Goal: Transaction & Acquisition: Purchase product/service

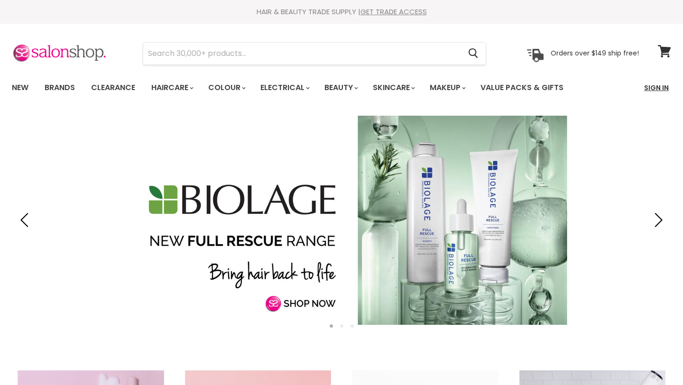
click at [663, 91] on link "Sign In" at bounding box center [657, 88] width 36 height 20
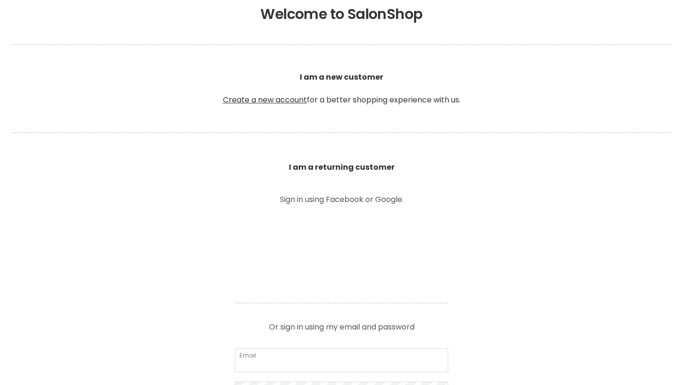
scroll to position [315, 0]
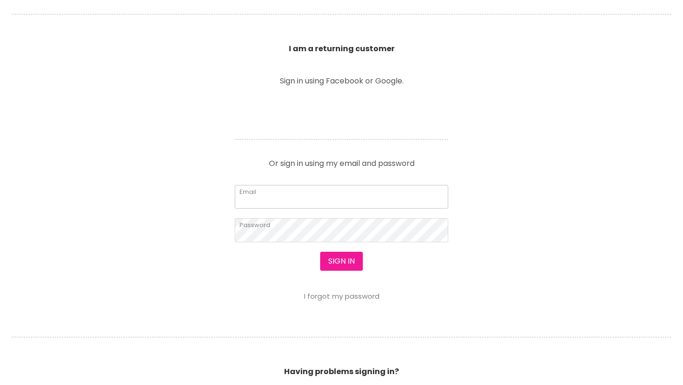
type input "hairontheavenue@outlook.com"
click at [337, 264] on button "Sign in" at bounding box center [341, 261] width 43 height 19
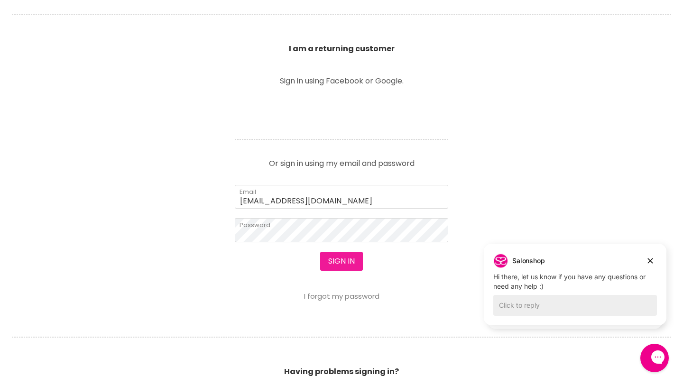
click at [337, 264] on button "Sign in" at bounding box center [341, 261] width 43 height 19
click at [651, 261] on icon "Dismiss campaign" at bounding box center [650, 261] width 5 height 5
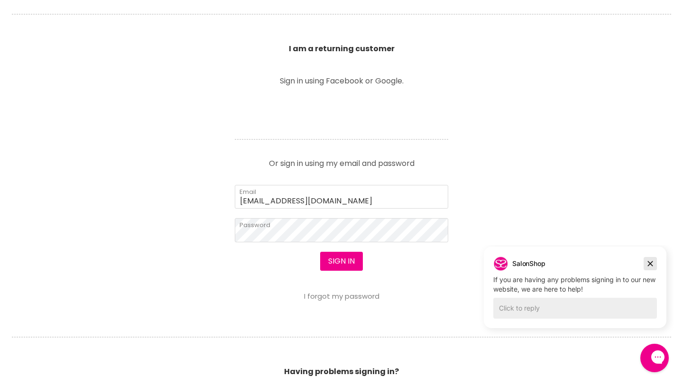
click at [653, 265] on icon "Dismiss campaign" at bounding box center [650, 264] width 5 height 5
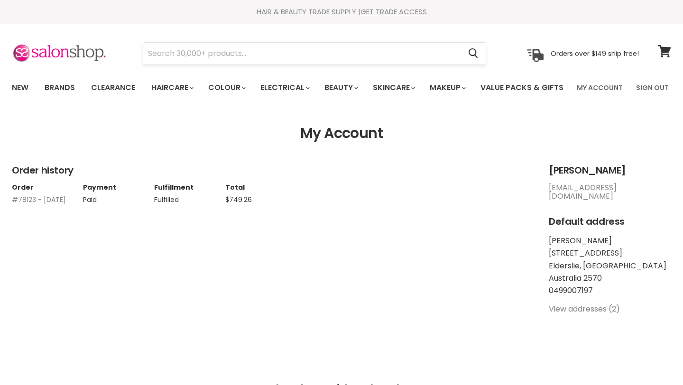
click at [243, 63] on input "Search" at bounding box center [302, 54] width 318 height 22
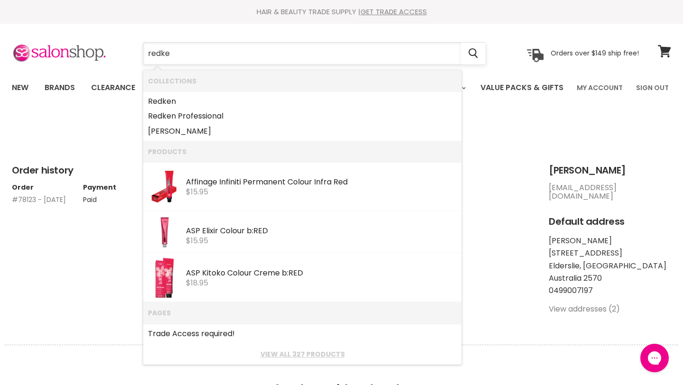
type input "redken"
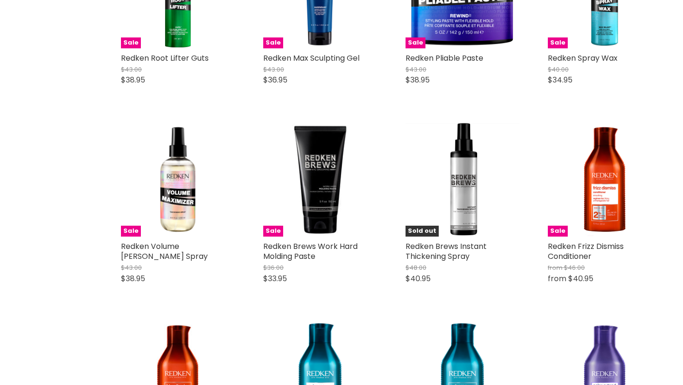
scroll to position [962, 0]
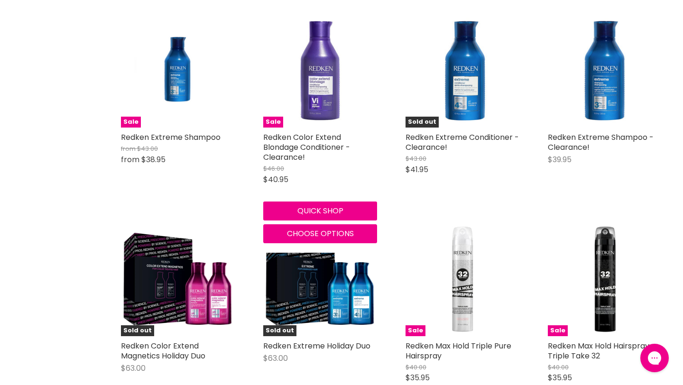
scroll to position [1614, 0]
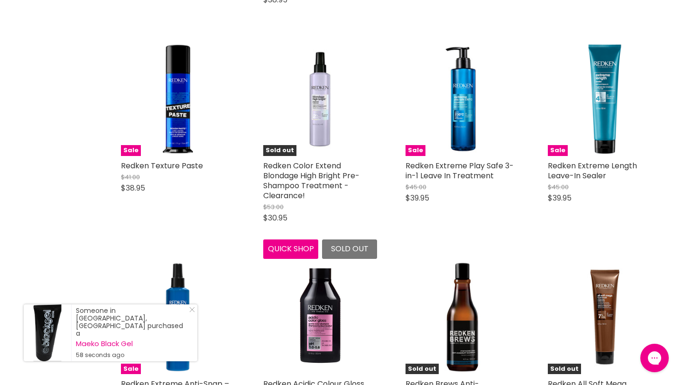
scroll to position [3420, 0]
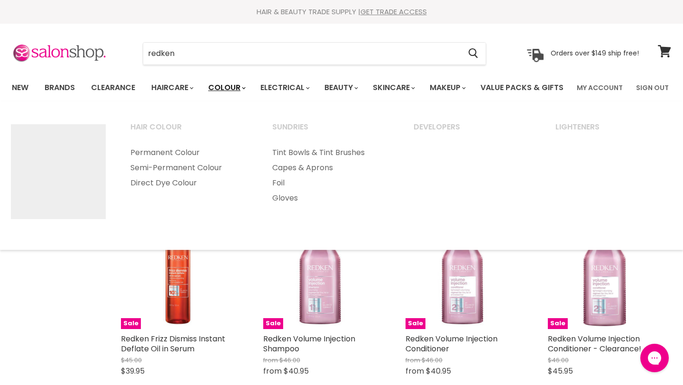
click at [235, 94] on link "Colour" at bounding box center [226, 88] width 50 height 20
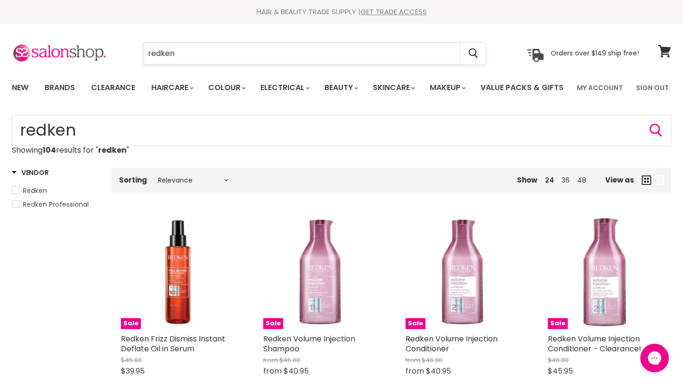
click at [226, 48] on input "redken" at bounding box center [302, 54] width 318 height 22
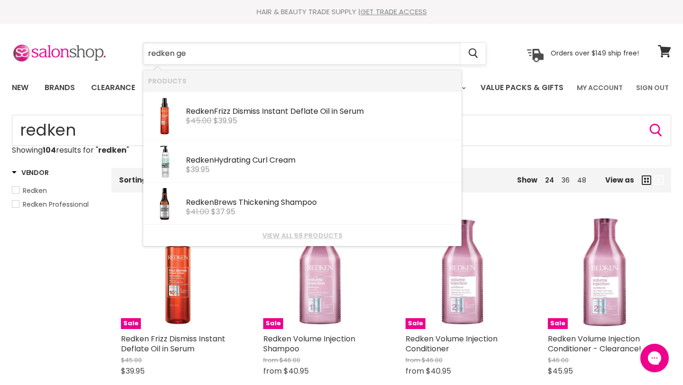
type input "redken gel"
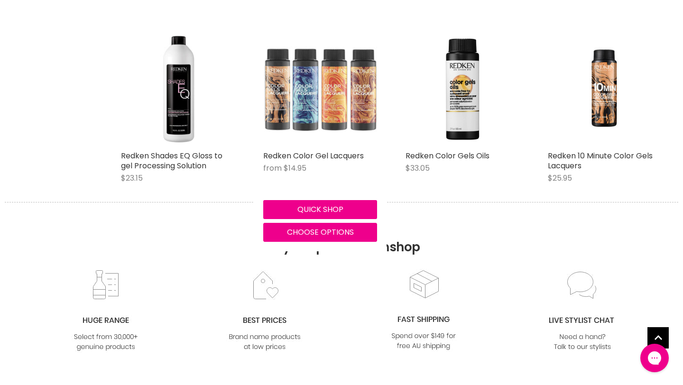
click at [345, 144] on img "Main content" at bounding box center [320, 89] width 114 height 114
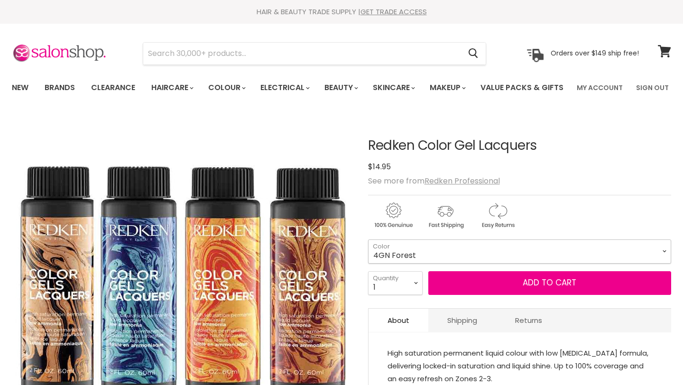
click at [435, 263] on select "4GN Forest 6GN Moss 8GN Ivy 3N Espresso 4N Chicory 5N Walnut 6N Morocan Sand 7N…" at bounding box center [519, 252] width 303 height 24
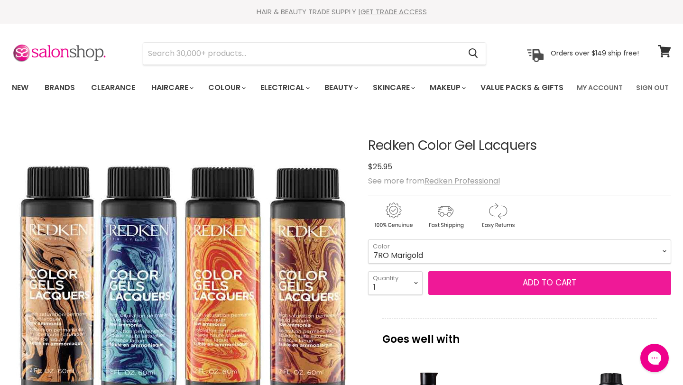
click at [475, 295] on button "Add to cart" at bounding box center [550, 283] width 243 height 24
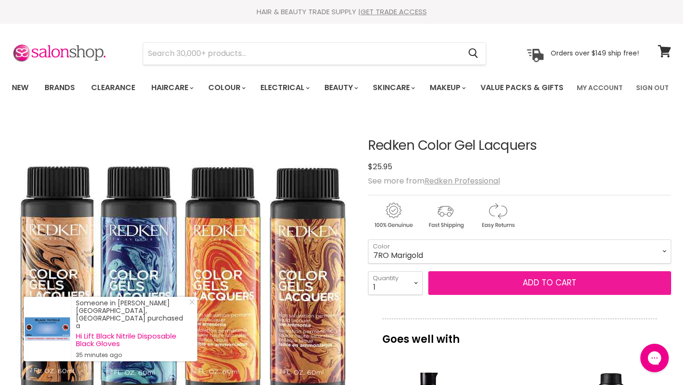
click at [543, 295] on button "Add to cart" at bounding box center [550, 283] width 243 height 24
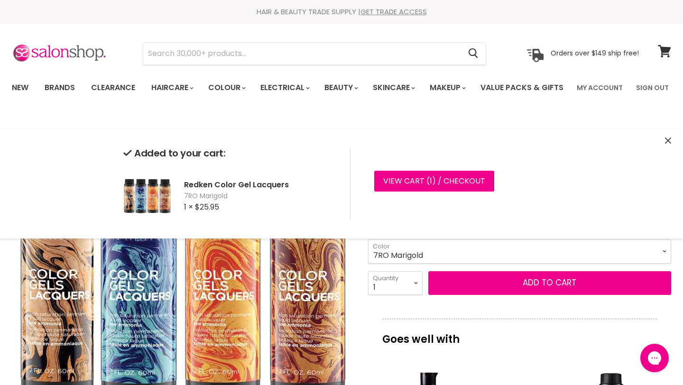
click at [515, 263] on select "4GN Forest 6GN Moss 8GN Ivy 3N Espresso 4N Chicory 5N Walnut 6N Morocan Sand 7N…" at bounding box center [519, 252] width 303 height 24
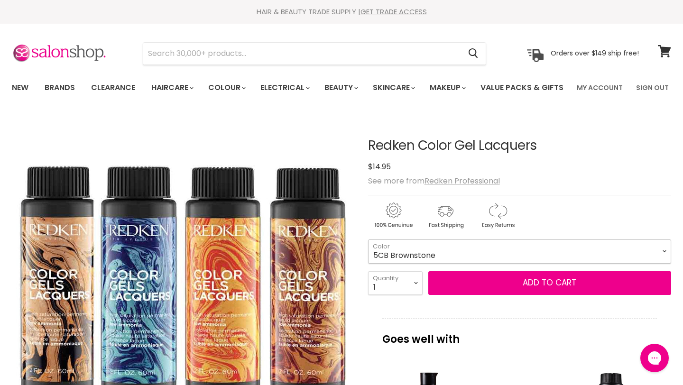
click at [447, 263] on select "4GN Forest 6GN Moss 8GN Ivy 3N Espresso 4N Chicory 5N Walnut 6N Morocan Sand 7N…" at bounding box center [519, 252] width 303 height 24
select select "6CB Amber Glaze"
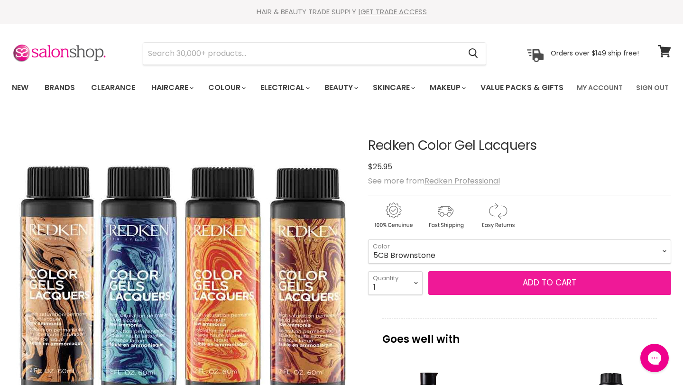
click at [521, 295] on button "Add to cart" at bounding box center [550, 283] width 243 height 24
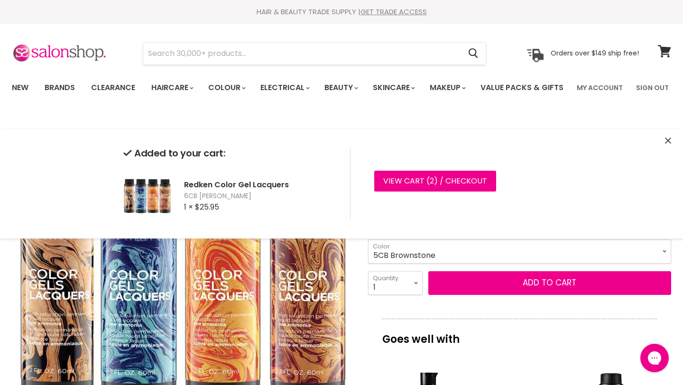
click at [667, 141] on icon "Close" at bounding box center [668, 141] width 6 height 6
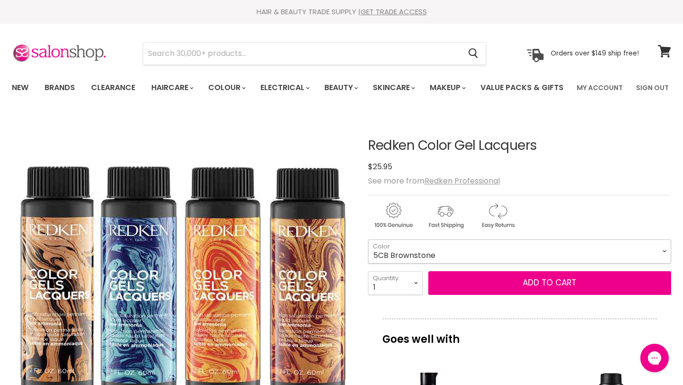
click at [553, 263] on select "4GN Forest 6GN Moss 8GN Ivy 3N Espresso 4N Chicory 5N Walnut 6N Morocan Sand 7N…" at bounding box center [519, 252] width 303 height 24
click at [316, 55] on input "Search" at bounding box center [302, 54] width 318 height 22
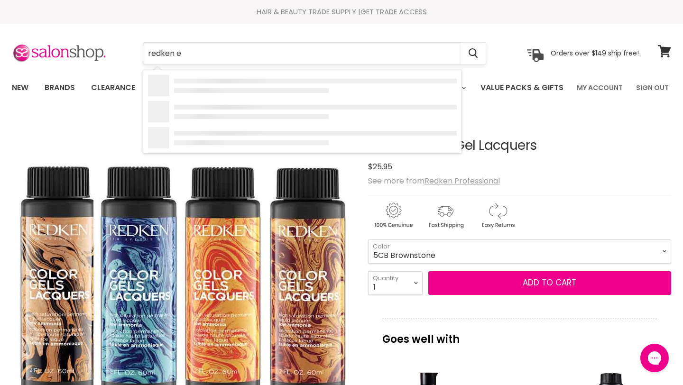
type input "redken eq"
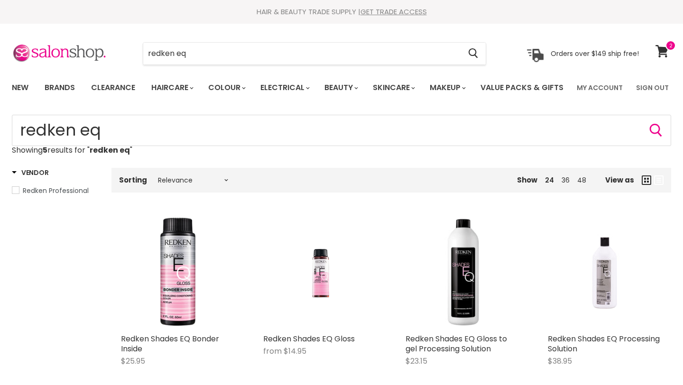
scroll to position [44, 0]
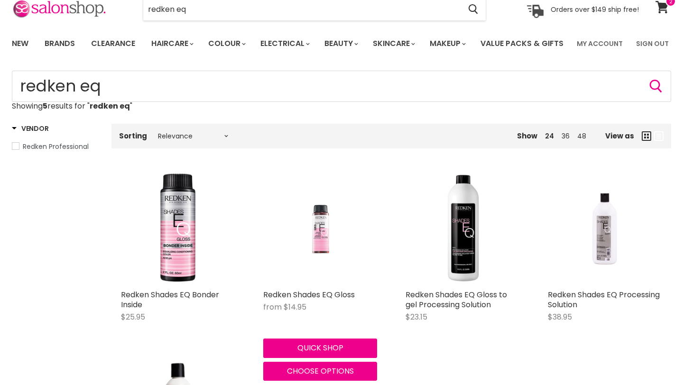
click at [320, 248] on img "Main content" at bounding box center [320, 228] width 76 height 114
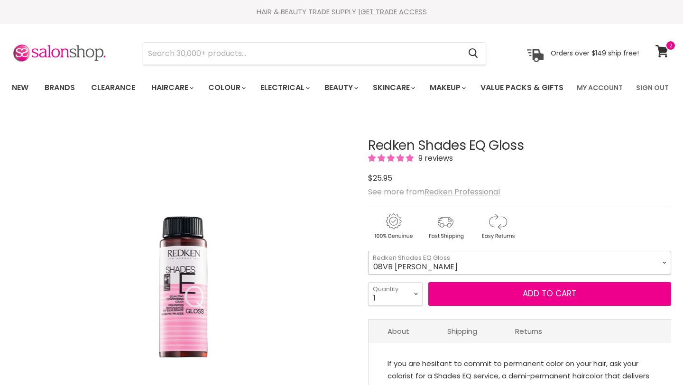
click at [414, 275] on select "08VB Violet Frost 05V Cosmic Violet 06VB Violet Lagoon 04NA Storm Cloud 06NA Gr…" at bounding box center [519, 263] width 303 height 24
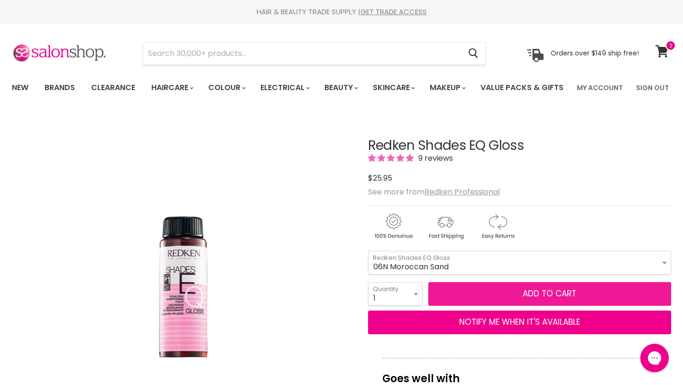
click at [513, 306] on button "Add to cart" at bounding box center [550, 294] width 243 height 24
click at [568, 306] on button "Add to cart" at bounding box center [550, 294] width 243 height 24
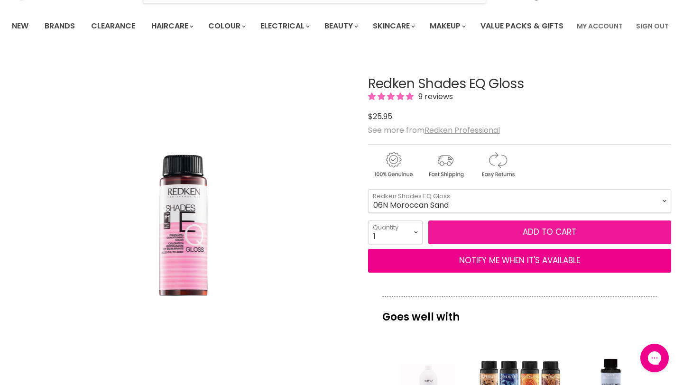
scroll to position [61, 0]
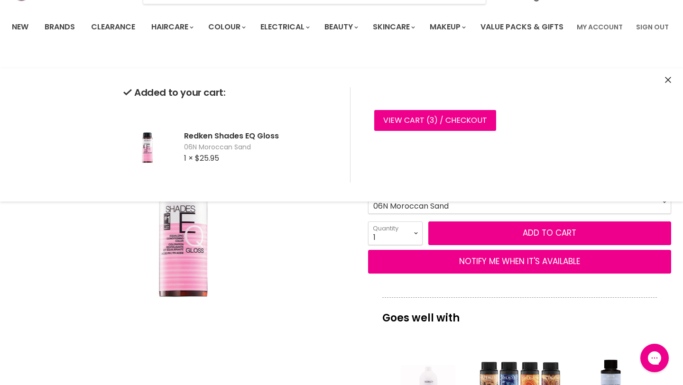
click at [449, 214] on select "08VB Violet Frost 05V Cosmic Violet 06VB Violet Lagoon 04NA Storm Cloud 06NA Gr…" at bounding box center [519, 202] width 303 height 24
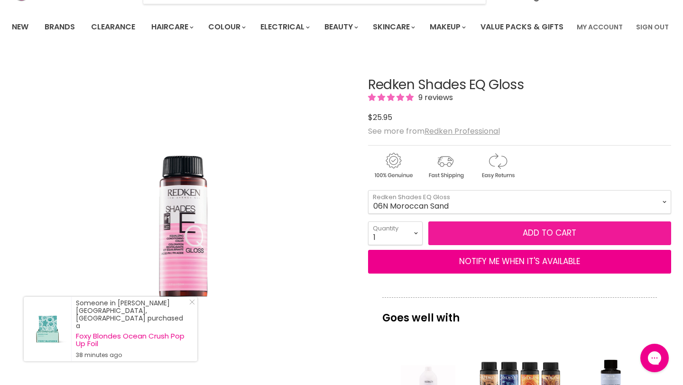
click at [538, 245] on button "Add to cart" at bounding box center [550, 234] width 243 height 24
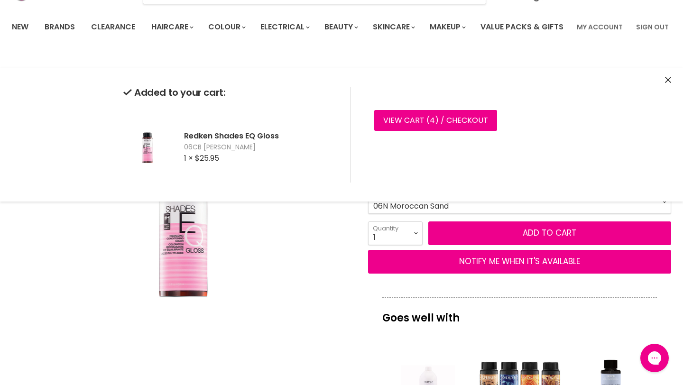
click at [527, 214] on select "08VB Violet Frost 05V Cosmic Violet 06VB Violet Lagoon 04NA Storm Cloud 06NA Gr…" at bounding box center [519, 202] width 303 height 24
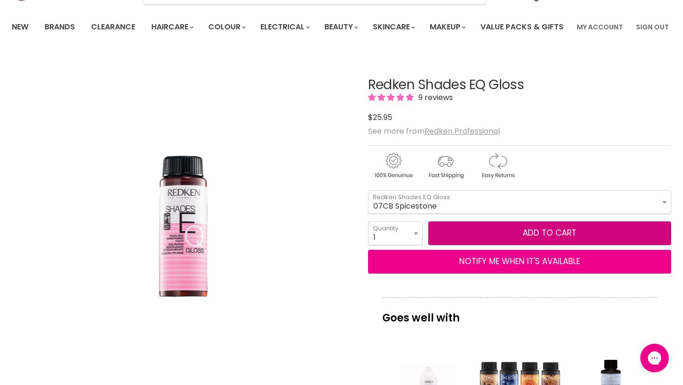
select select "07CB Spicestone"
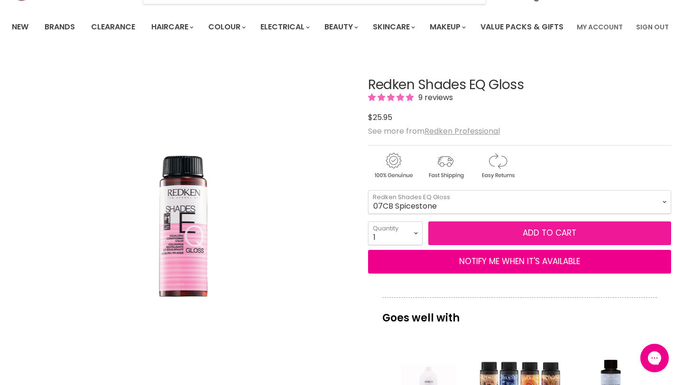
click at [555, 245] on button "Add to cart" at bounding box center [550, 234] width 243 height 24
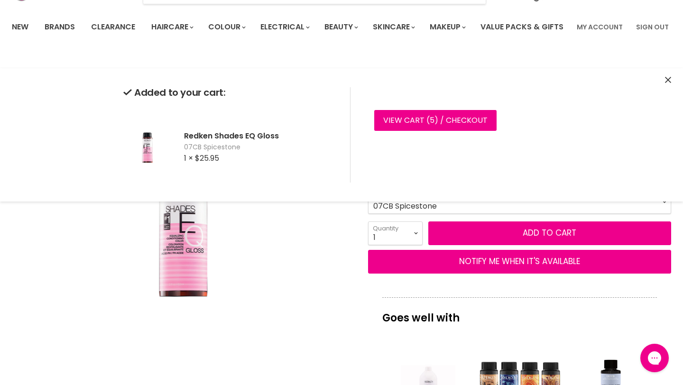
click at [670, 79] on icon "Close" at bounding box center [668, 80] width 6 height 6
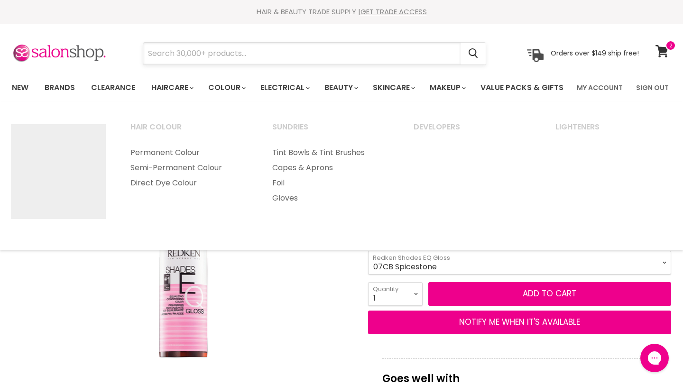
click at [215, 58] on input "Search" at bounding box center [302, 54] width 318 height 22
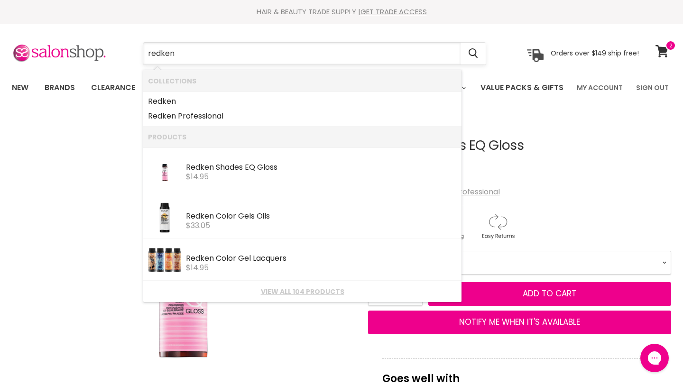
type input "redken"
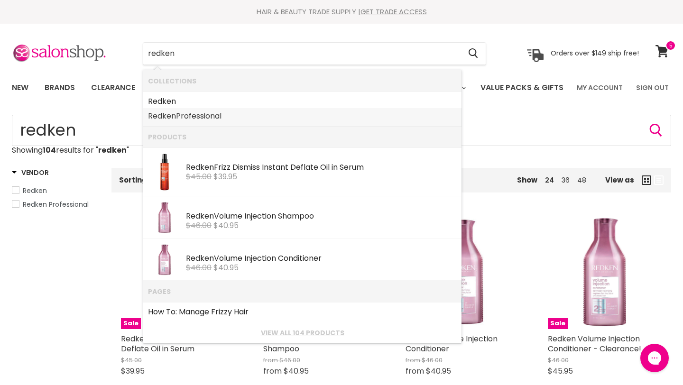
click at [207, 116] on link "Redken Professional" at bounding box center [302, 116] width 309 height 15
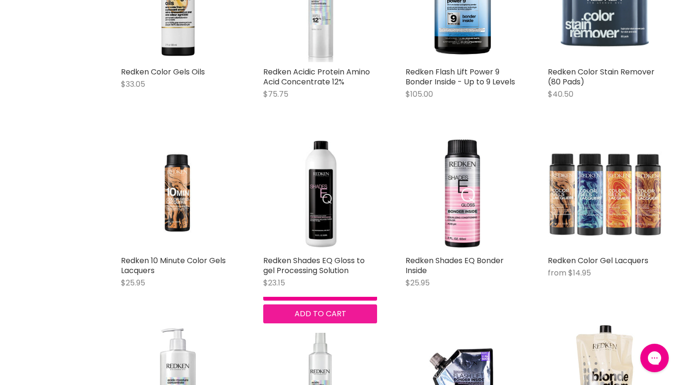
click at [346, 319] on span "Add to cart" at bounding box center [321, 314] width 52 height 11
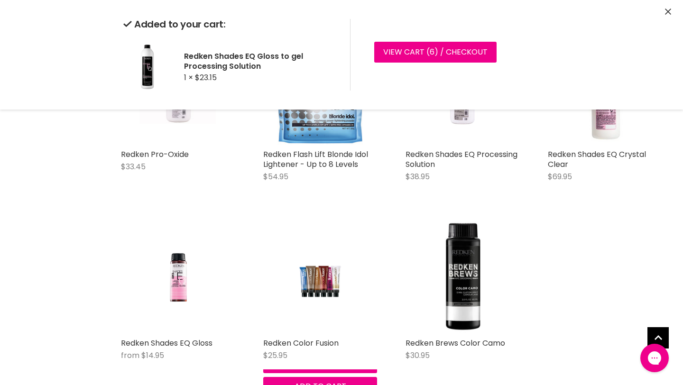
scroll to position [864, 0]
click at [502, 190] on button "Add to cart" at bounding box center [463, 180] width 114 height 19
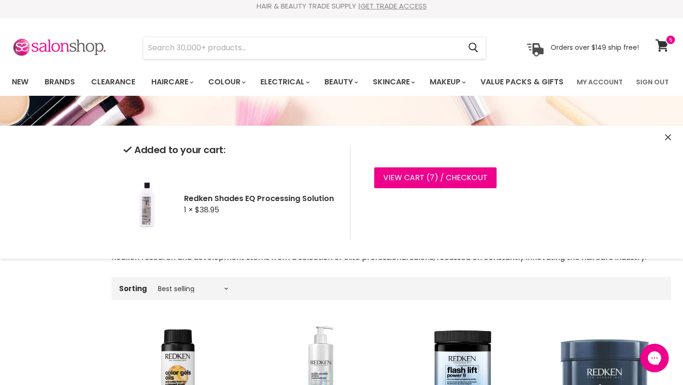
scroll to position [3, 0]
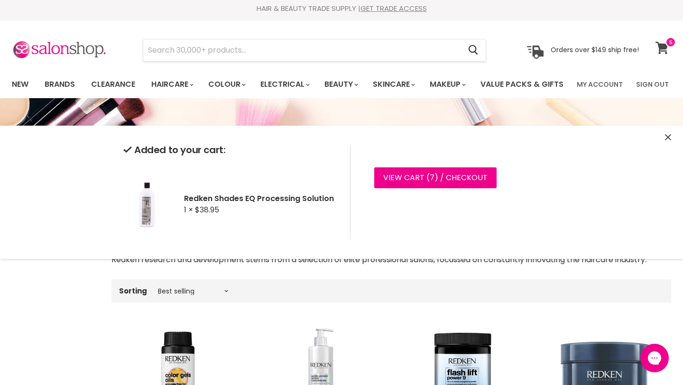
click at [663, 50] on icon at bounding box center [662, 48] width 13 height 12
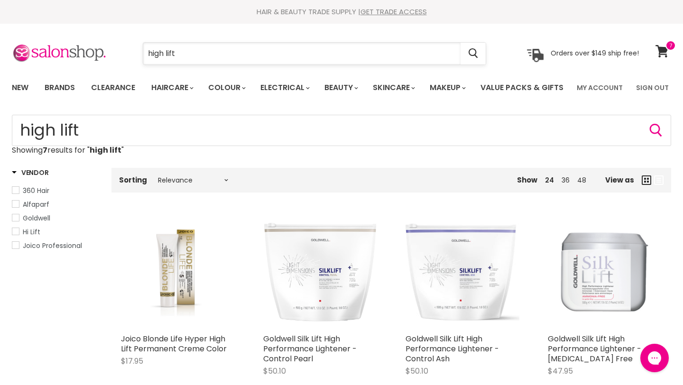
click at [294, 52] on input "high lift" at bounding box center [302, 54] width 318 height 22
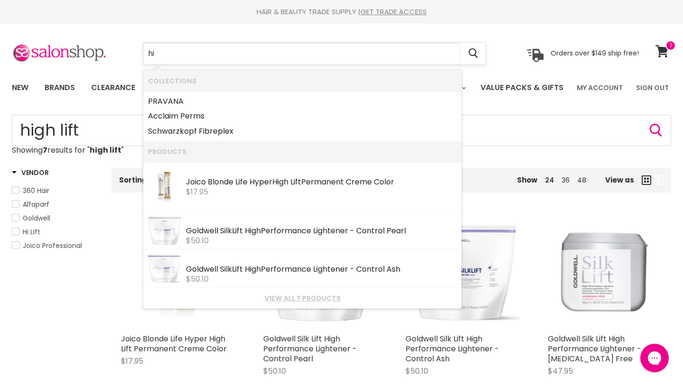
type input "h"
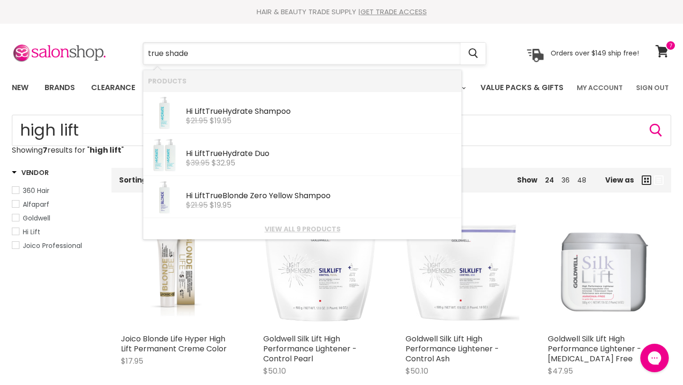
type input "true shades"
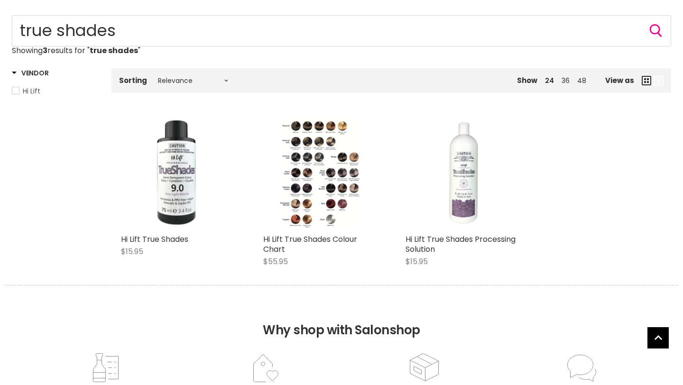
scroll to position [100, 0]
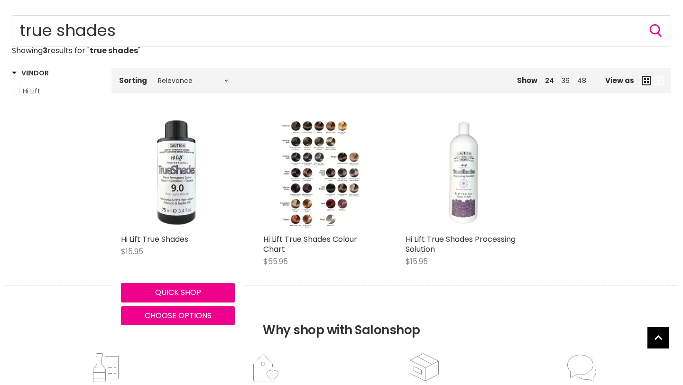
click at [176, 219] on img "Main content" at bounding box center [178, 172] width 114 height 109
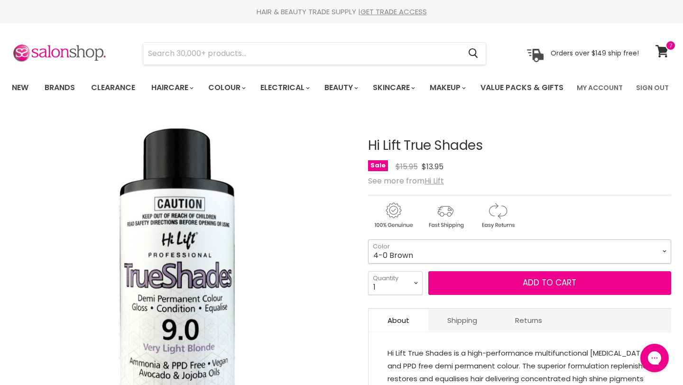
click at [449, 263] on select "4-0 Brown 5.71 Light [PERSON_NAME] 6-0 Dark Blonde 6-01 Dark Natural Ash Blonde…" at bounding box center [519, 252] width 303 height 24
